Goal: Information Seeking & Learning: Learn about a topic

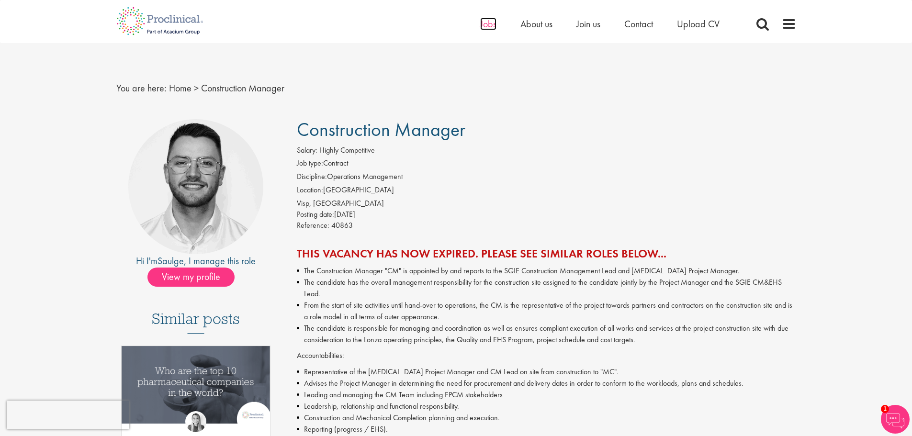
click at [485, 23] on span "Jobs" at bounding box center [488, 24] width 16 height 12
